Goal: Complete application form

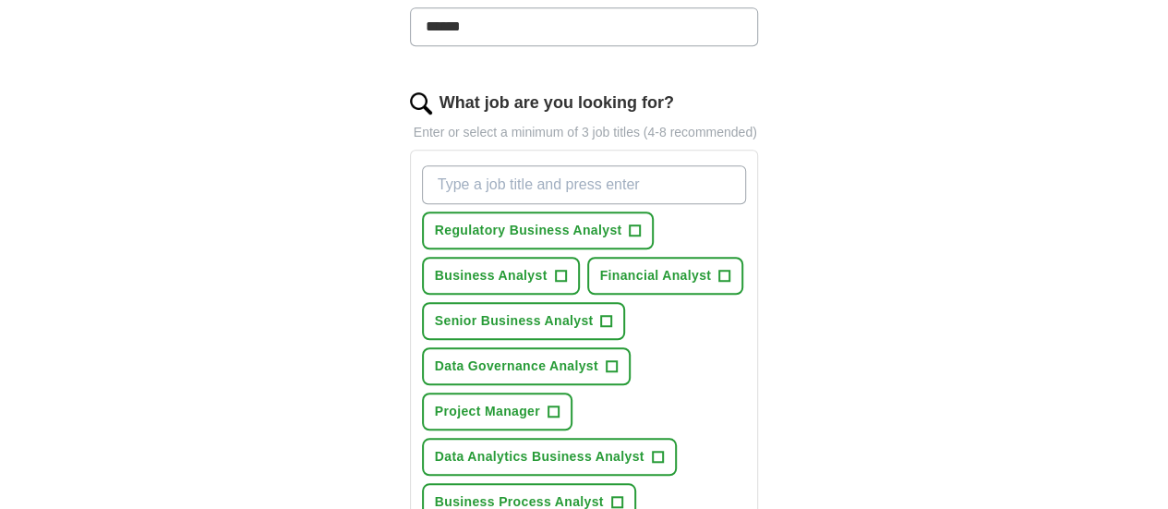
scroll to position [554, 0]
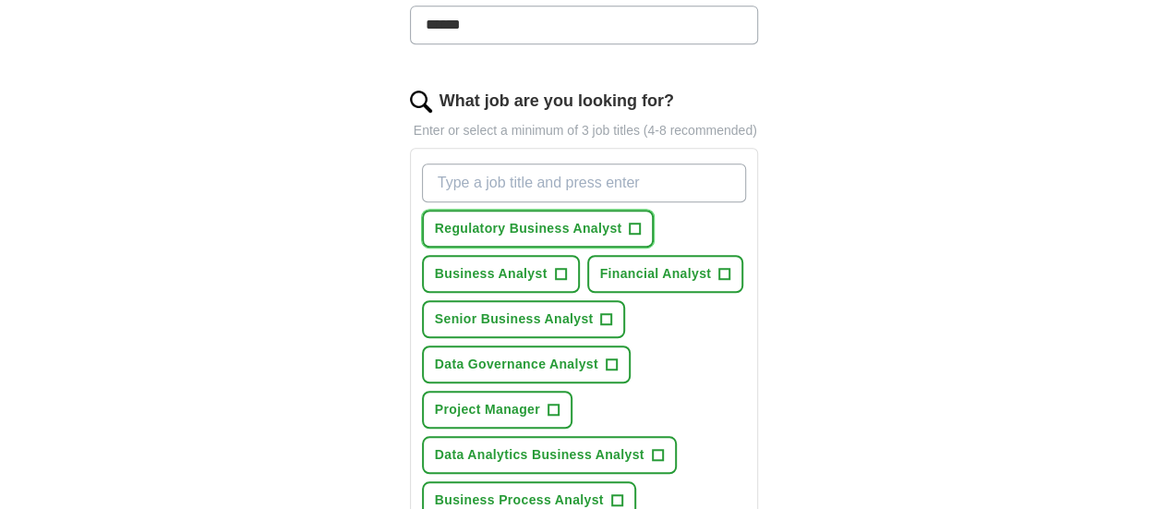
click at [630, 222] on span "+" at bounding box center [635, 229] width 11 height 15
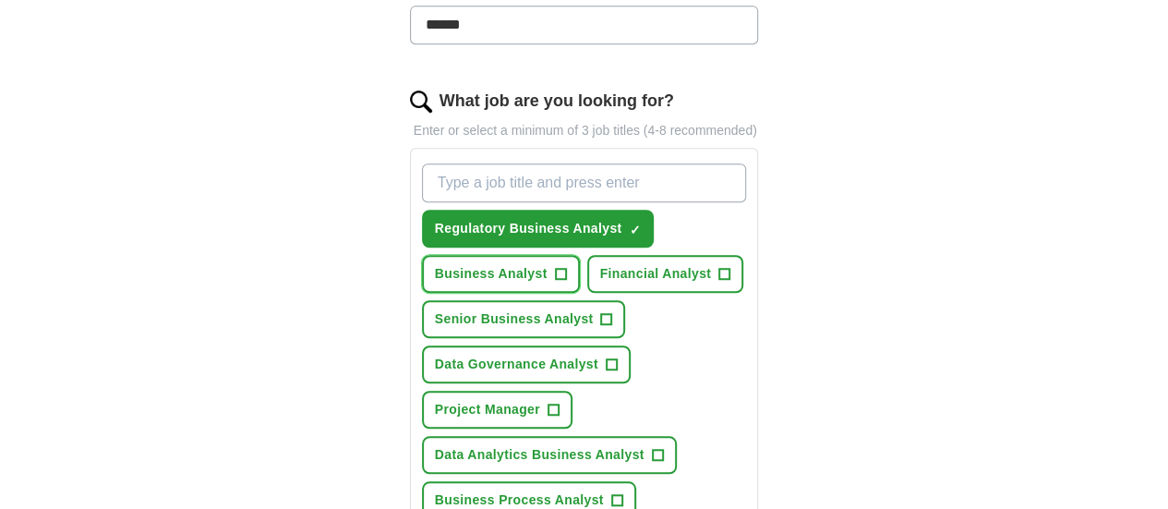
click at [580, 255] on button "Business Analyst +" at bounding box center [501, 274] width 158 height 38
click at [626, 300] on button "Senior Business Analyst +" at bounding box center [524, 319] width 204 height 38
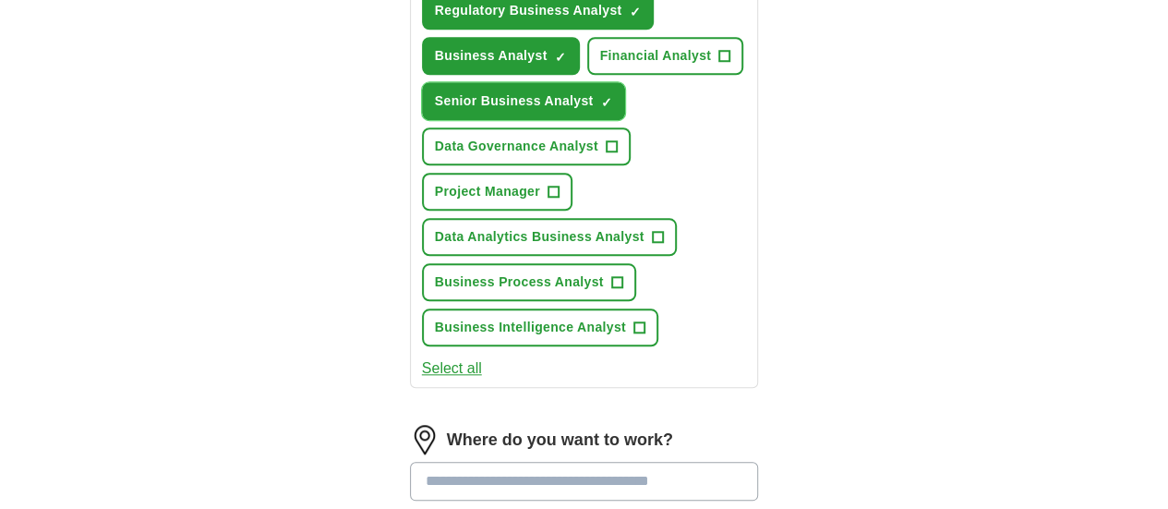
scroll to position [923, 0]
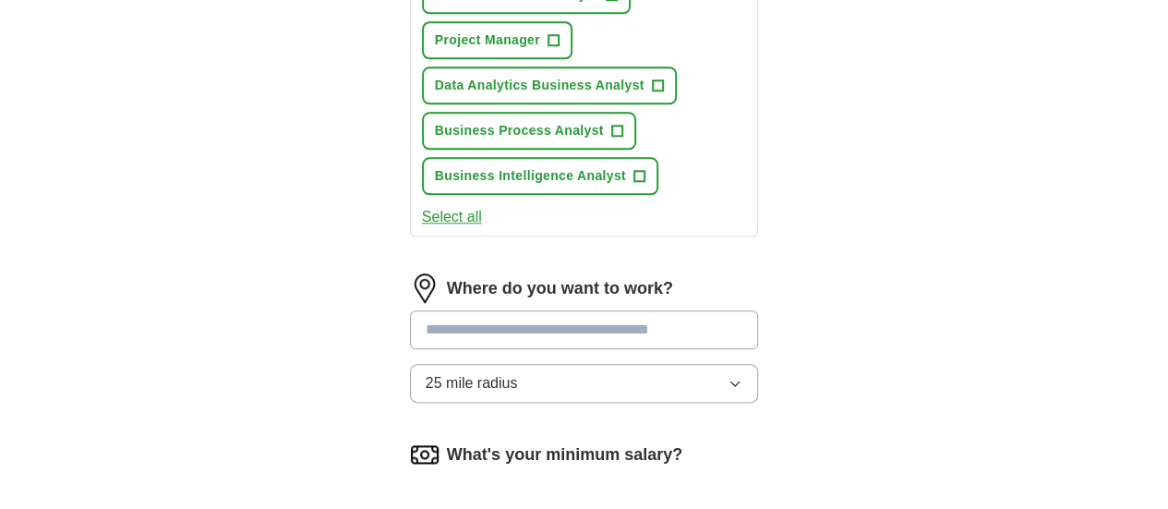
click at [555, 310] on input at bounding box center [584, 329] width 349 height 39
type input "******"
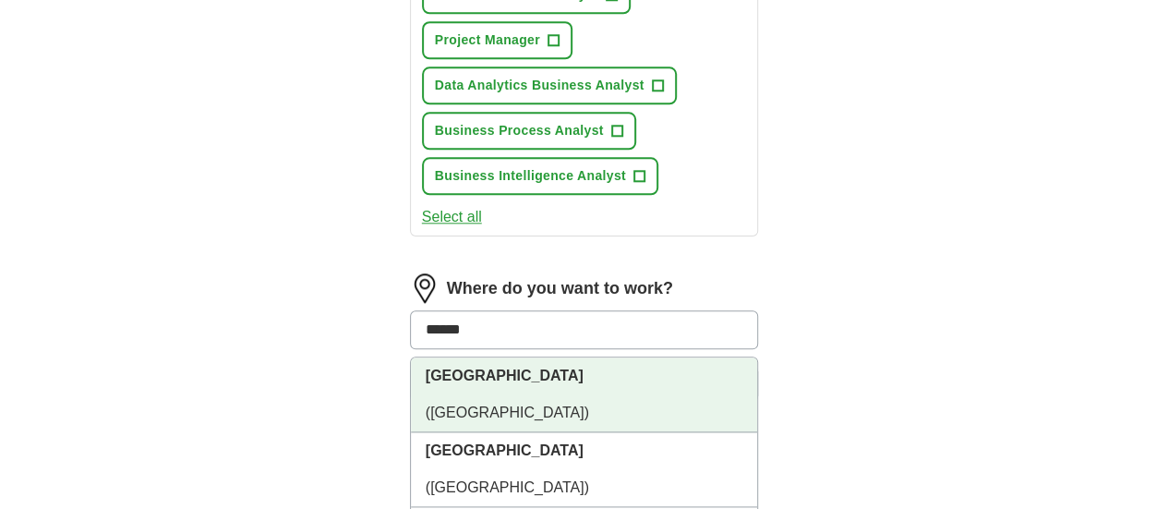
click at [533, 357] on li "[GEOGRAPHIC_DATA] ([GEOGRAPHIC_DATA])" at bounding box center [584, 394] width 347 height 75
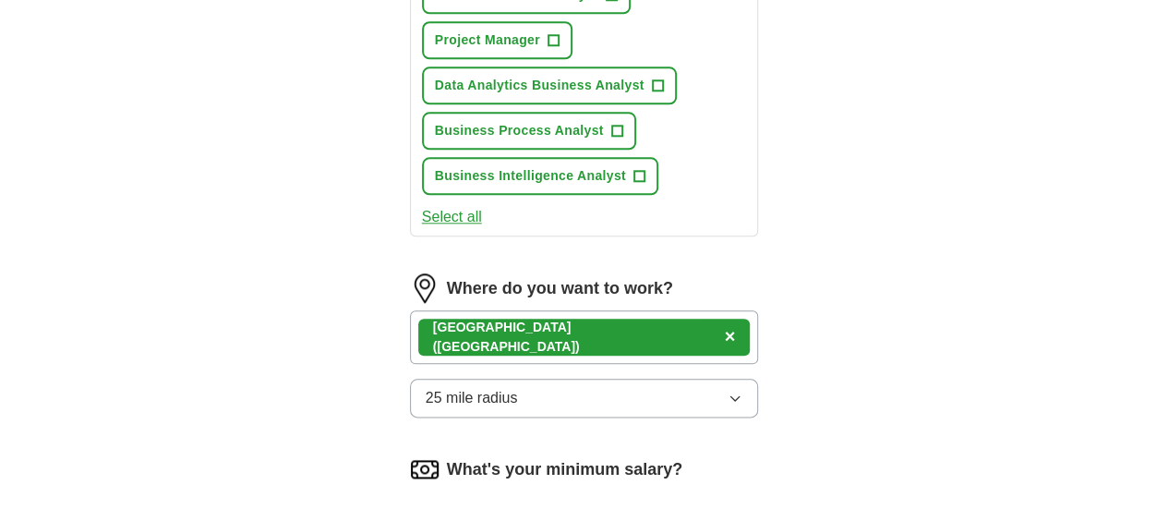
click at [524, 378] on button "25 mile radius" at bounding box center [584, 397] width 349 height 39
click at [493, 429] on div "Only in" at bounding box center [585, 440] width 318 height 22
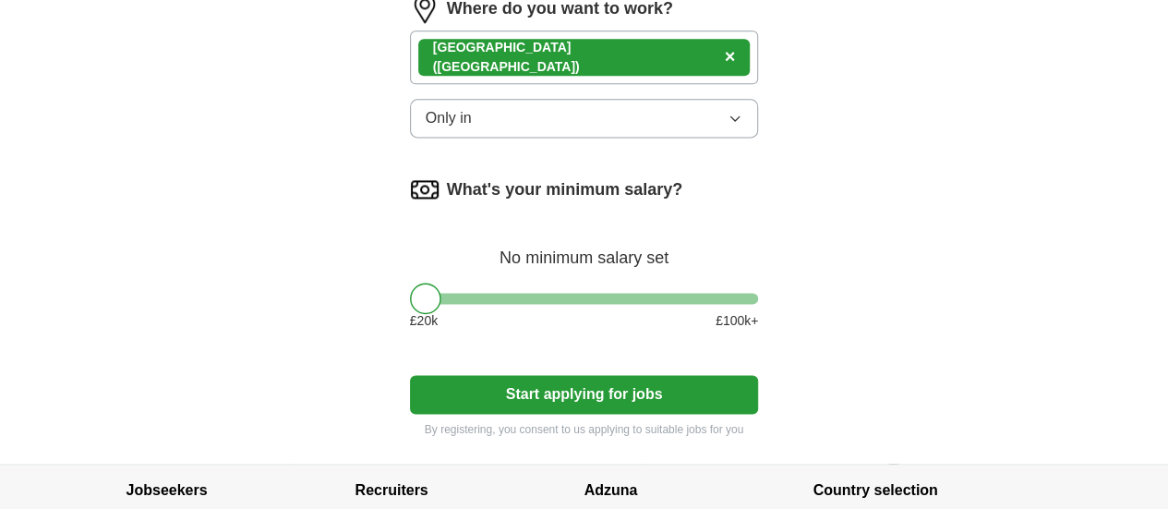
scroll to position [1206, 0]
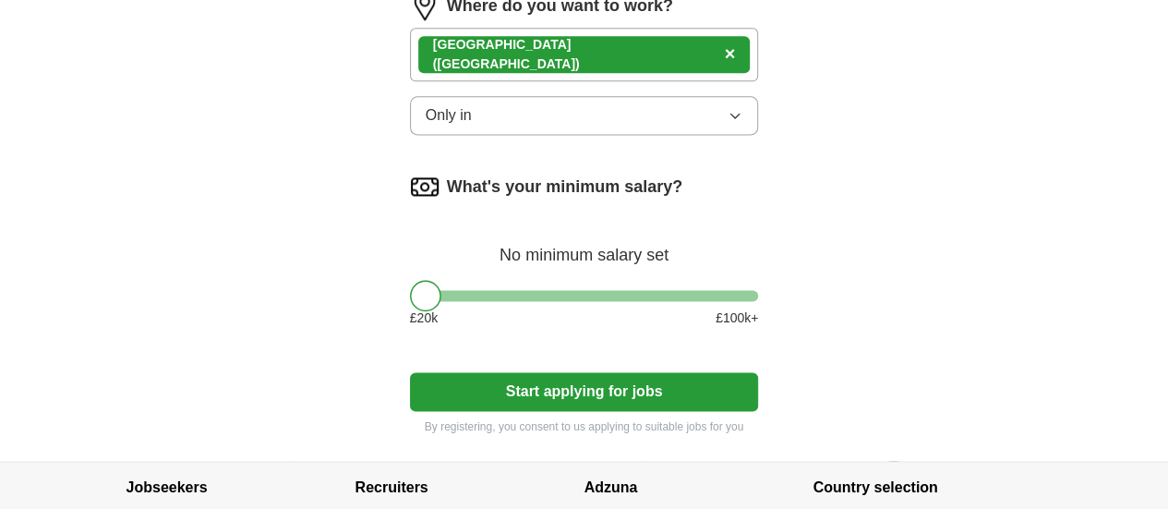
click at [635, 172] on div "What's your minimum salary? No minimum salary set £ 20 k £ 100 k+" at bounding box center [584, 257] width 349 height 171
click at [639, 290] on div at bounding box center [584, 295] width 349 height 11
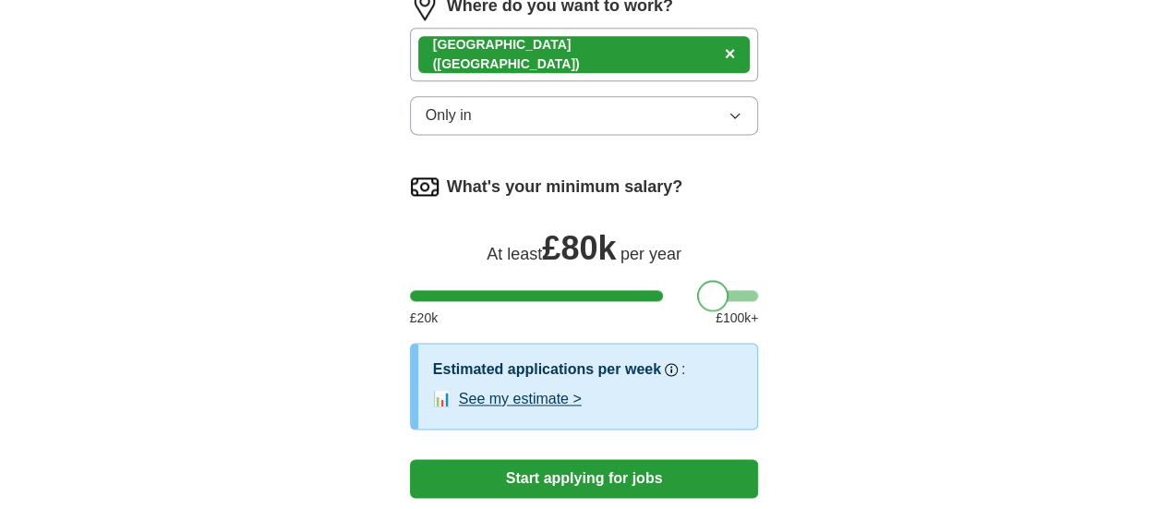
drag, startPoint x: 639, startPoint y: 182, endPoint x: 677, endPoint y: 183, distance: 37.9
click at [697, 280] on div at bounding box center [712, 295] width 31 height 31
click at [759, 290] on div at bounding box center [584, 295] width 349 height 11
click at [792, 280] on div at bounding box center [807, 295] width 31 height 31
click at [648, 459] on button "Start applying for jobs" at bounding box center [584, 478] width 349 height 39
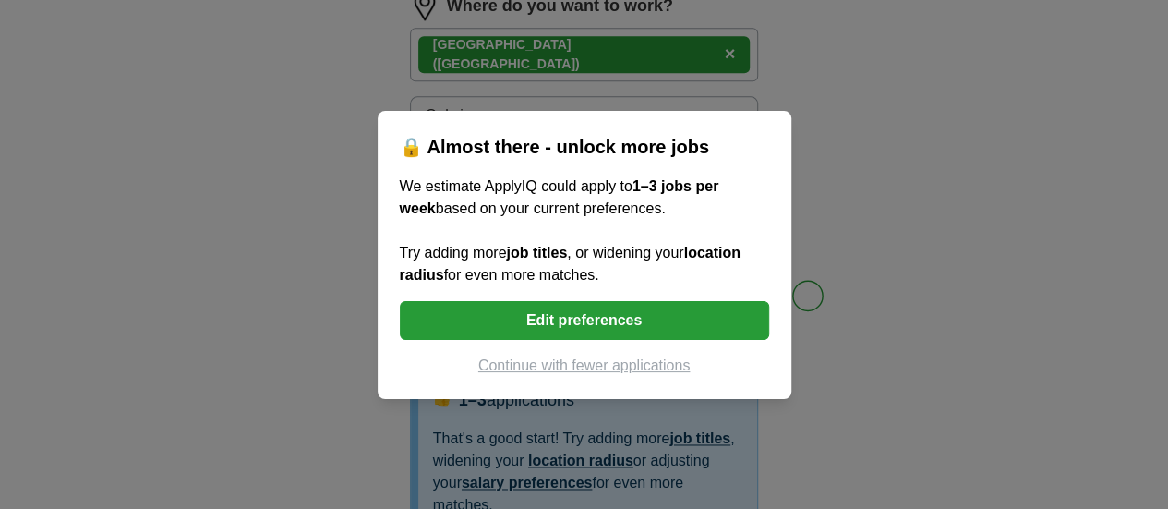
click at [638, 370] on button "Continue with fewer applications" at bounding box center [584, 365] width 369 height 22
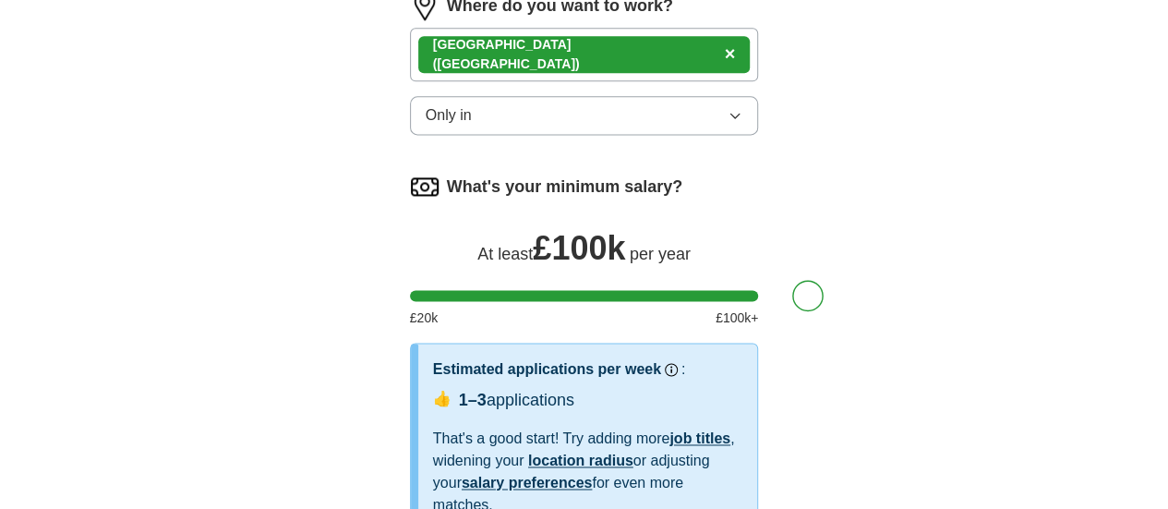
click at [638, 427] on div "That's a good start! Try adding more job titles , widening your location radius…" at bounding box center [588, 471] width 310 height 89
select select "**"
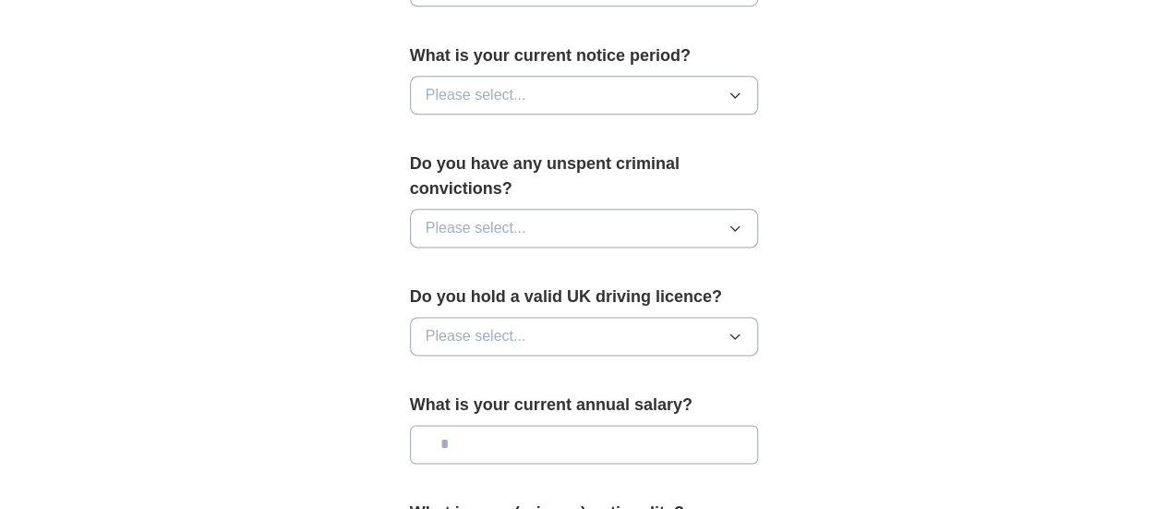
scroll to position [1423, 0]
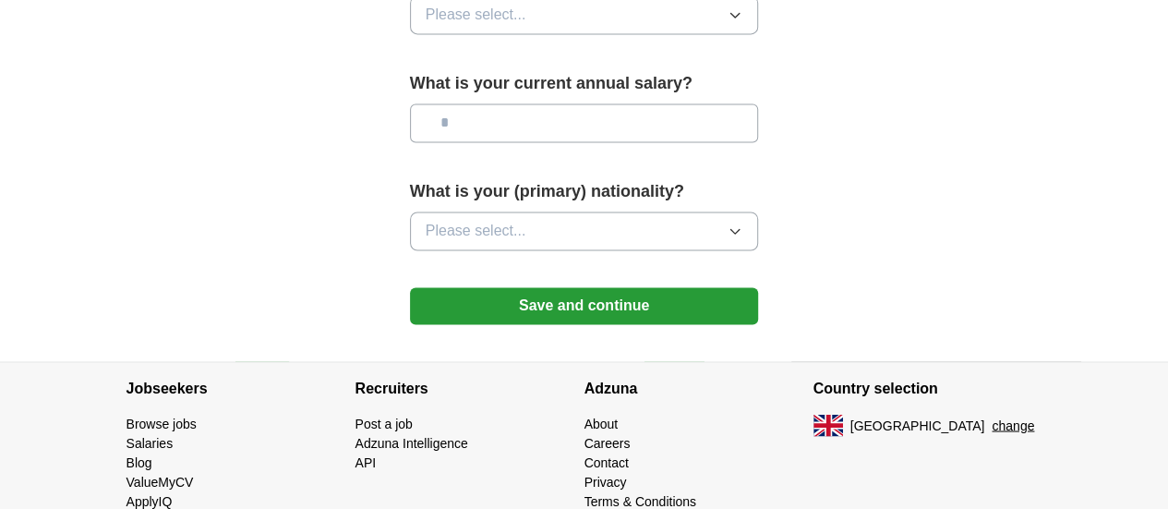
click at [666, 287] on button "Save and continue" at bounding box center [584, 305] width 349 height 37
